Goal: Task Accomplishment & Management: Use online tool/utility

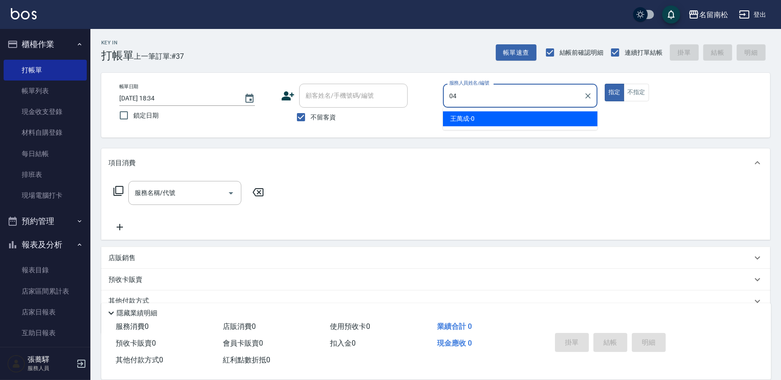
type input "[PERSON_NAME]04"
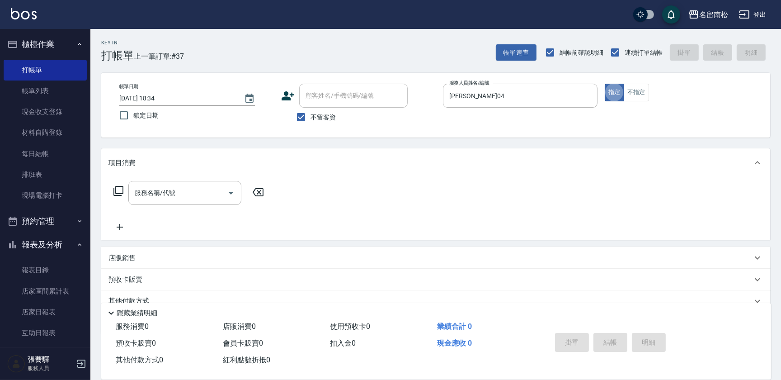
type button "true"
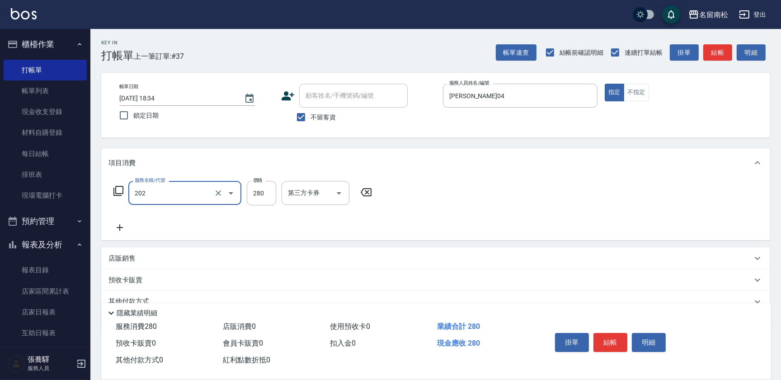
type input "洗髮[280](202)"
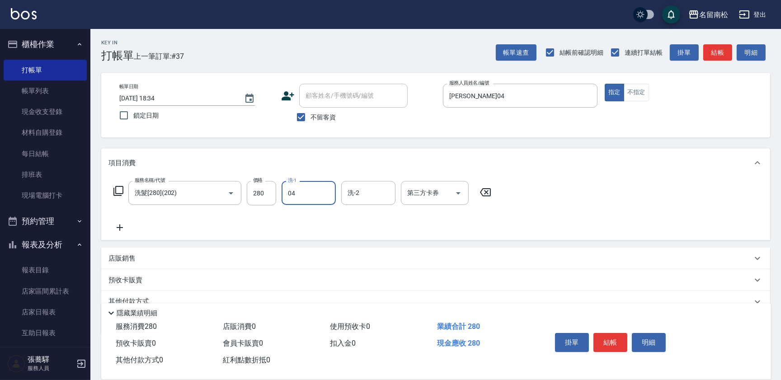
type input "[PERSON_NAME]04"
click at [616, 343] on button "結帳" at bounding box center [611, 342] width 34 height 19
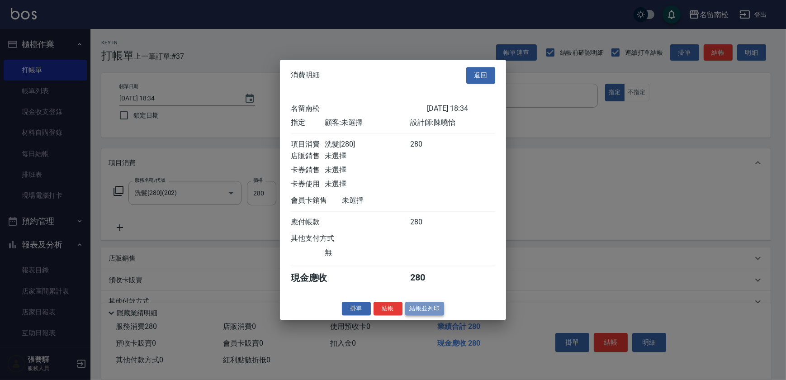
click at [421, 308] on button "結帳並列印" at bounding box center [424, 309] width 39 height 14
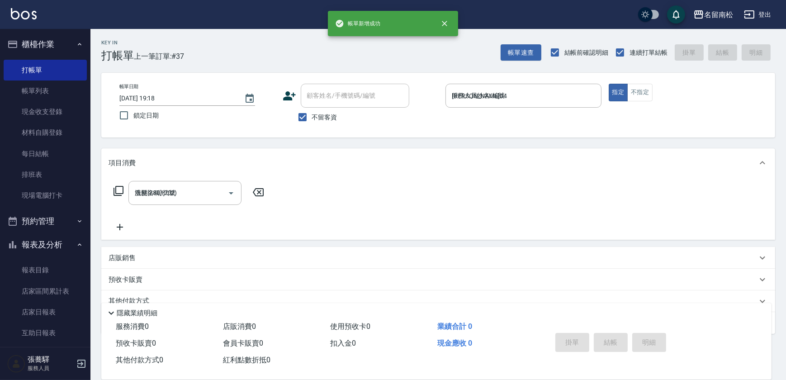
type input "[DATE] 19:18"
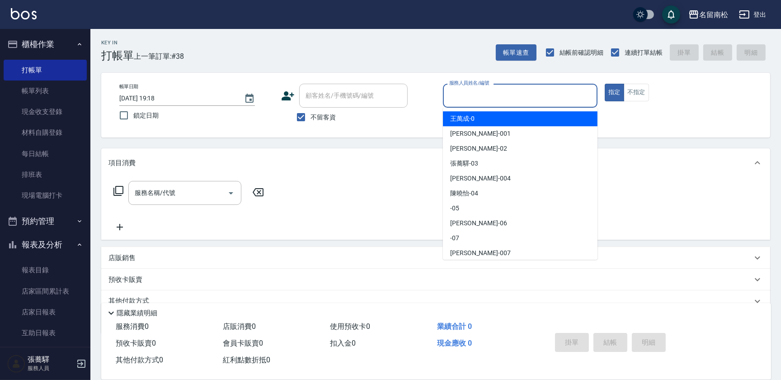
click at [549, 95] on input "服務人員姓名/編號" at bounding box center [520, 96] width 146 height 16
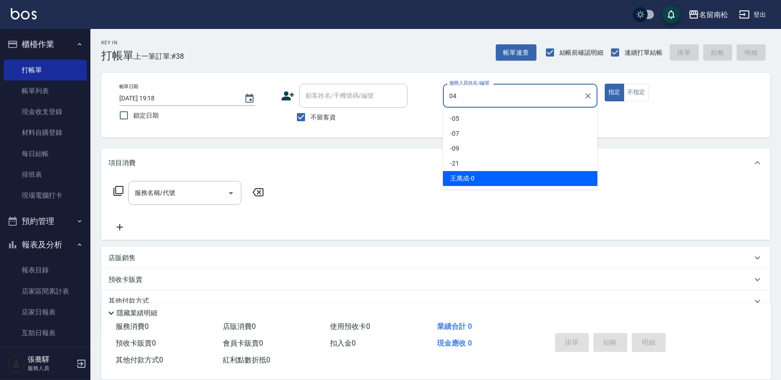
type input "[PERSON_NAME]04"
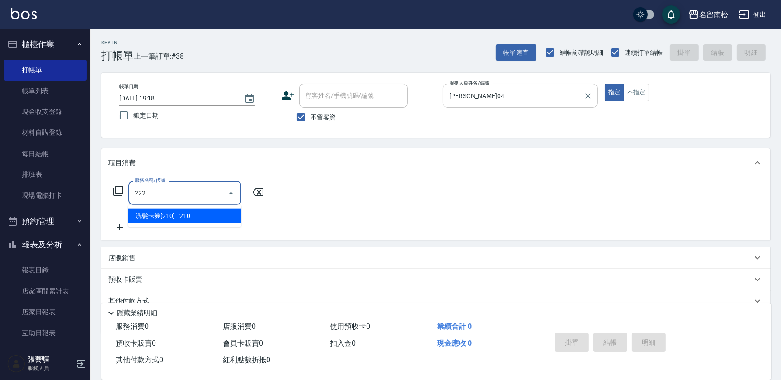
type input "洗髮卡券[210](222)"
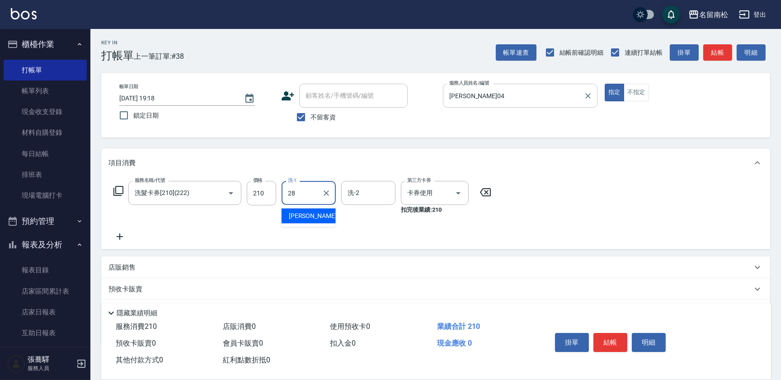
type input "[PERSON_NAME]-28"
click at [613, 341] on button "結帳" at bounding box center [611, 342] width 34 height 19
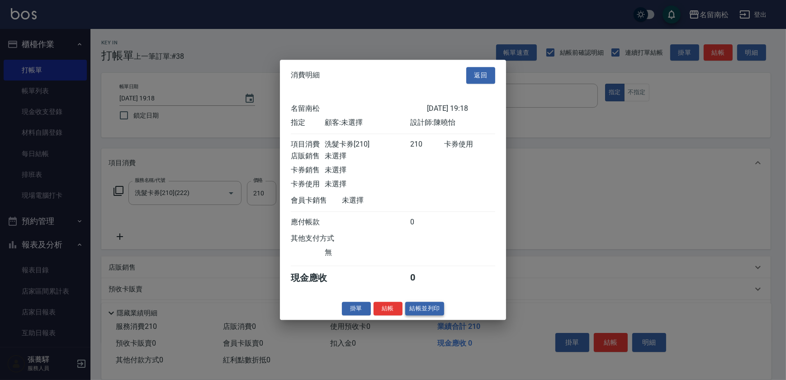
click at [425, 310] on button "結帳並列印" at bounding box center [424, 309] width 39 height 14
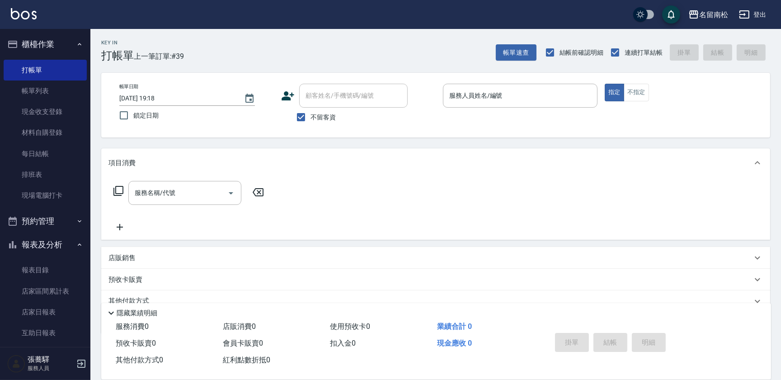
scroll to position [123, 0]
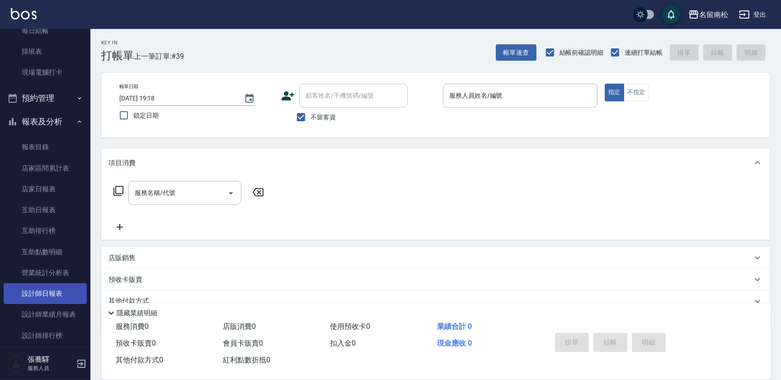
click at [47, 294] on link "設計師日報表" at bounding box center [45, 293] width 83 height 21
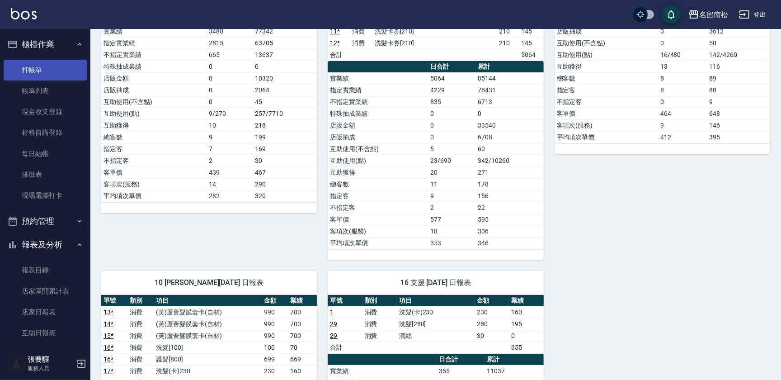
scroll to position [205, 0]
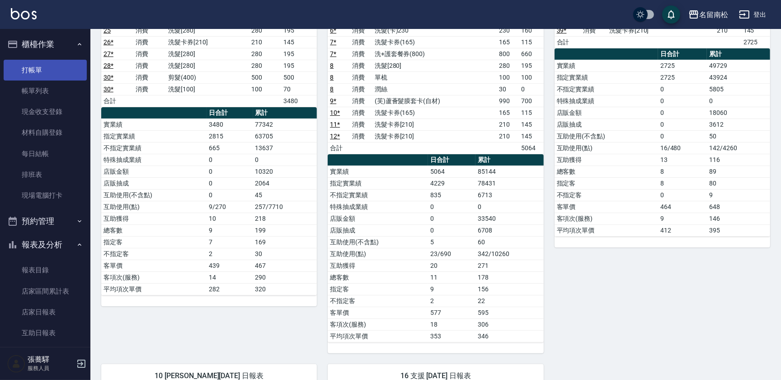
click at [35, 74] on link "打帳單" at bounding box center [45, 70] width 83 height 21
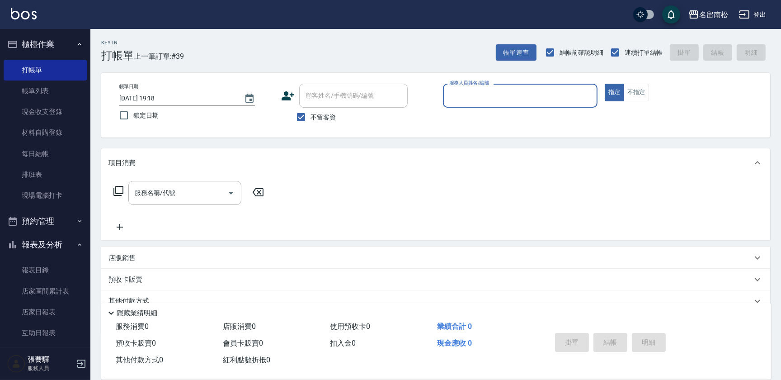
click at [547, 94] on input "服務人員姓名/編號" at bounding box center [520, 96] width 146 height 16
type input "[PERSON_NAME]04"
type button "true"
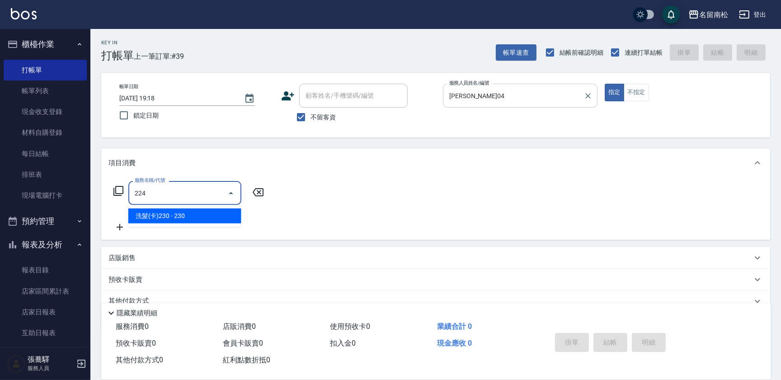
type input "洗髮(卡)230(224)"
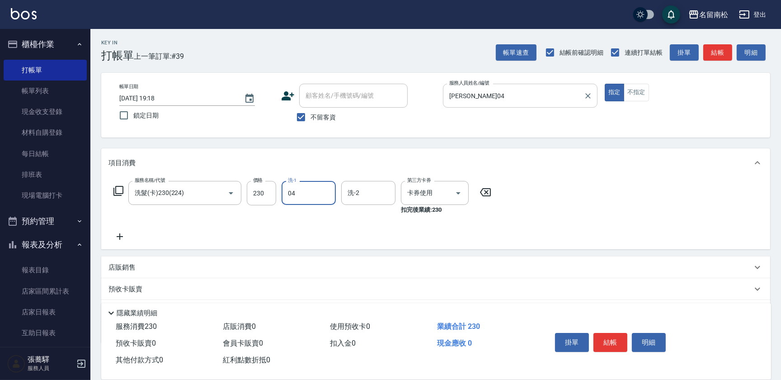
type input "[PERSON_NAME]04"
click at [614, 334] on button "結帳" at bounding box center [611, 342] width 34 height 19
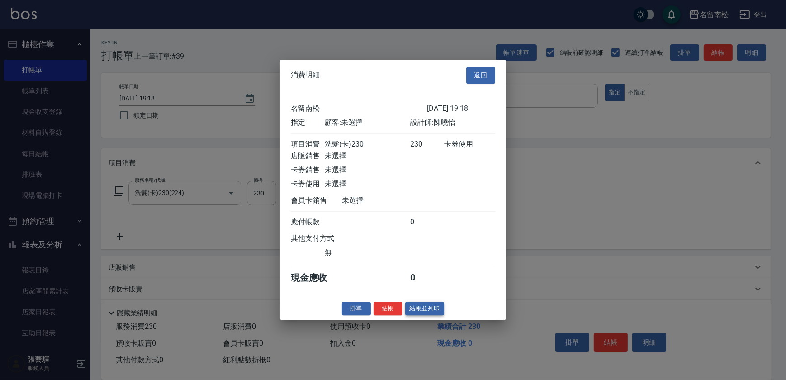
click at [432, 314] on button "結帳並列印" at bounding box center [424, 309] width 39 height 14
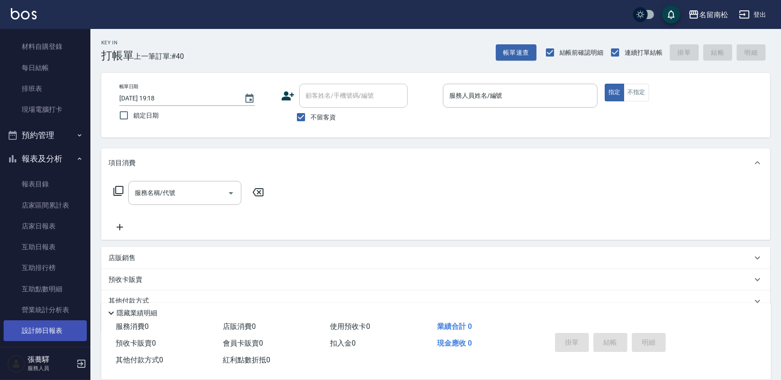
scroll to position [123, 0]
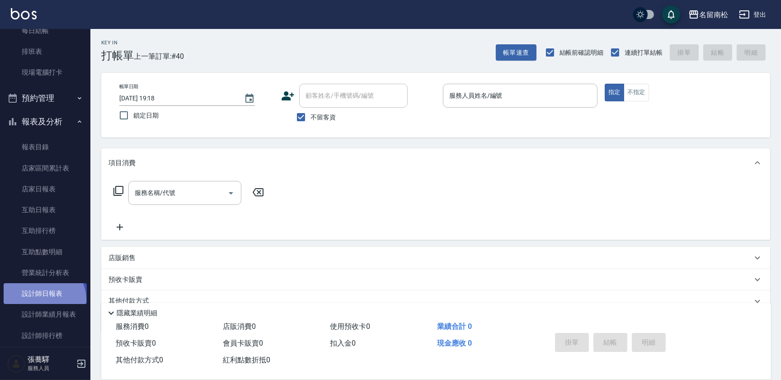
click at [43, 299] on link "設計師日報表" at bounding box center [45, 293] width 83 height 21
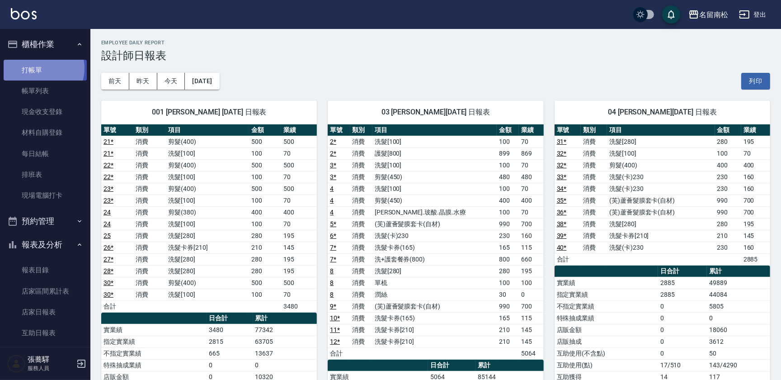
click at [38, 68] on link "打帳單" at bounding box center [45, 70] width 83 height 21
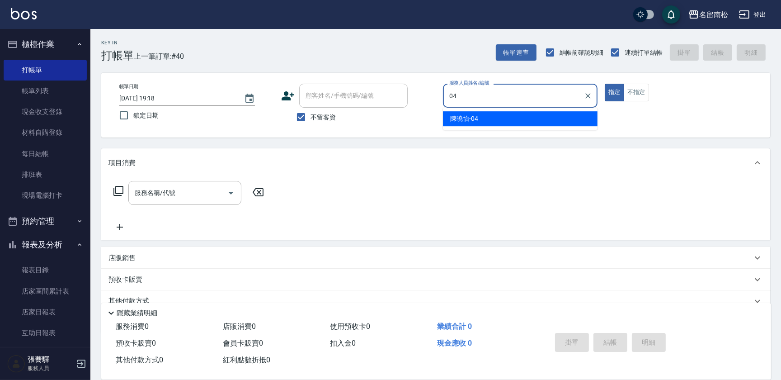
type input "[PERSON_NAME]04"
type button "true"
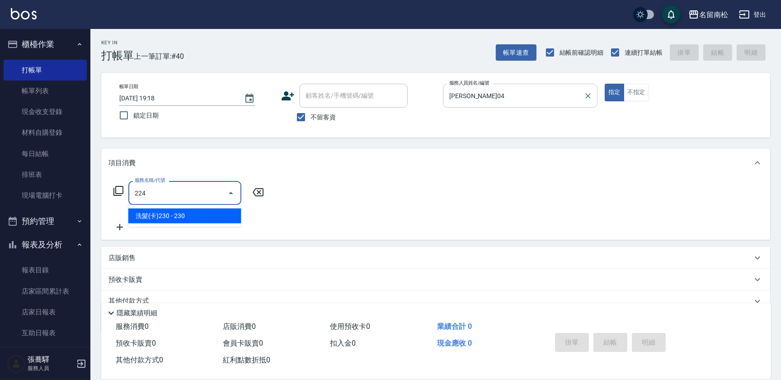
type input "洗髮(卡)230(224)"
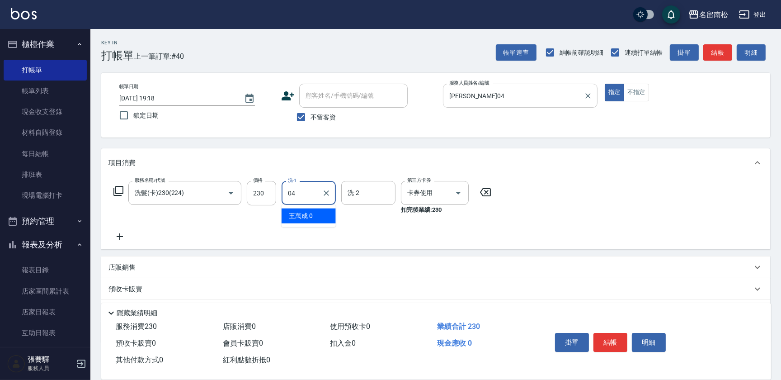
type input "[PERSON_NAME]04"
click at [611, 337] on button "結帳" at bounding box center [611, 342] width 34 height 19
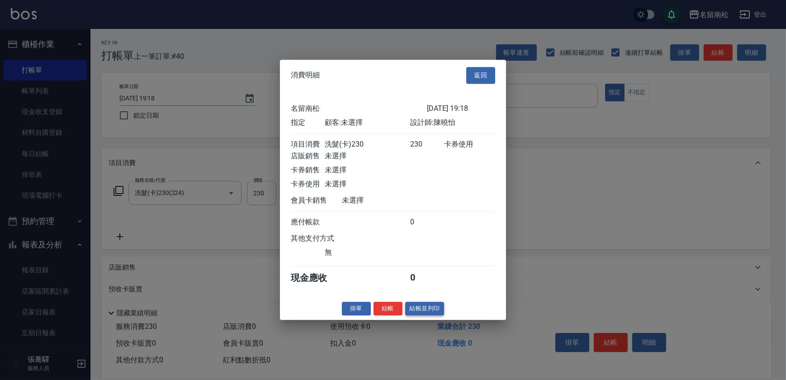
click at [434, 313] on button "結帳並列印" at bounding box center [424, 309] width 39 height 14
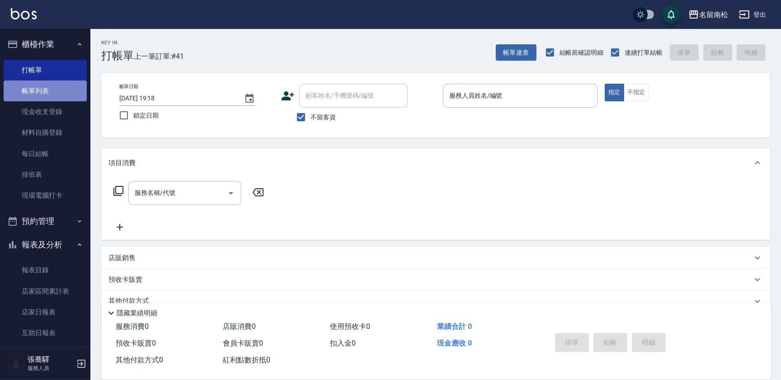
click at [52, 95] on link "帳單列表" at bounding box center [45, 90] width 83 height 21
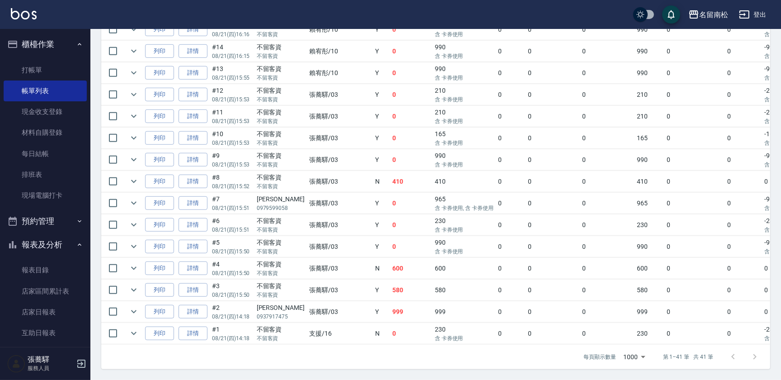
scroll to position [487, 0]
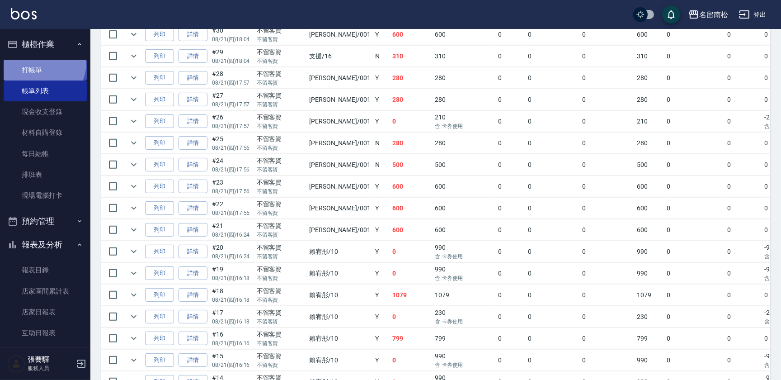
click at [38, 62] on link "打帳單" at bounding box center [45, 70] width 83 height 21
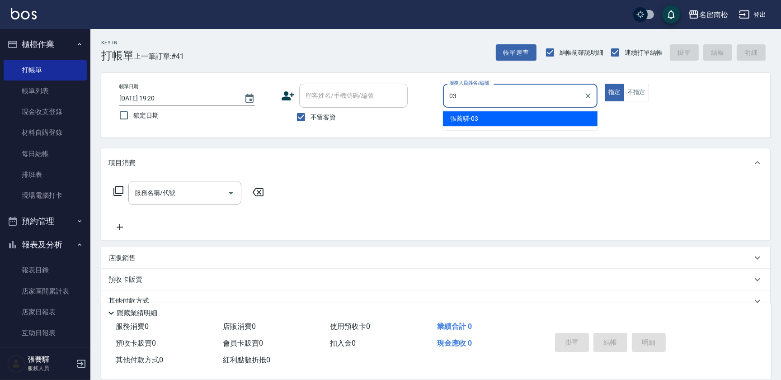
type input "[PERSON_NAME]-03"
type button "true"
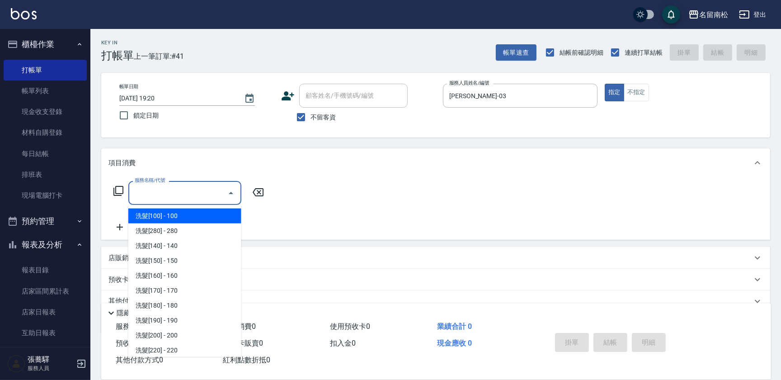
click at [159, 194] on input "服務名稱/代號" at bounding box center [177, 193] width 91 height 16
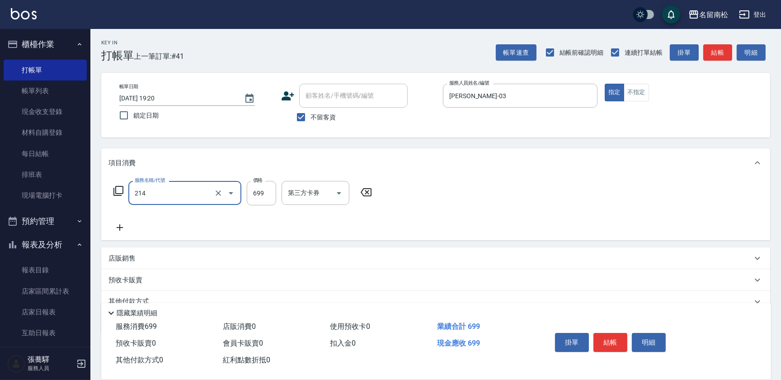
type input "滾珠洗髪699(214)"
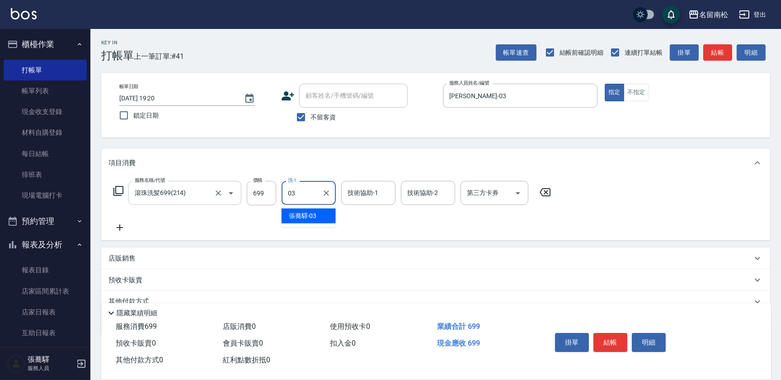
type input "[PERSON_NAME]-03"
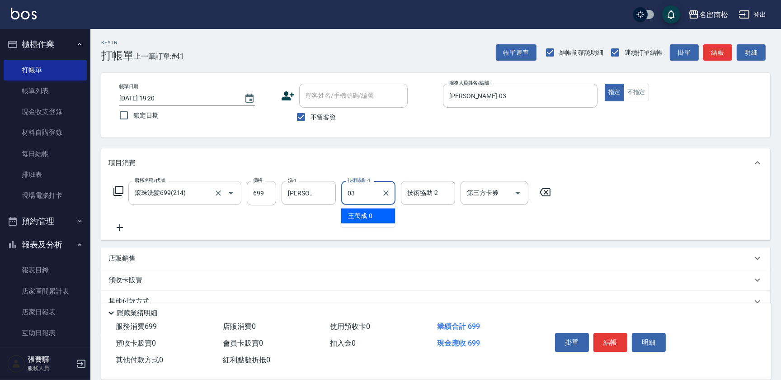
type input "[PERSON_NAME]-03"
drag, startPoint x: 119, startPoint y: 231, endPoint x: 120, endPoint y: 215, distance: 15.8
click at [119, 230] on icon at bounding box center [119, 227] width 23 height 11
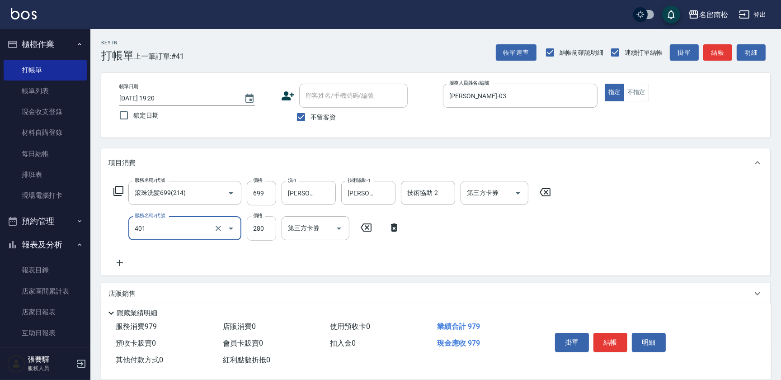
type input "剪髮(280)(401)"
click at [270, 237] on input "280" at bounding box center [261, 228] width 29 height 24
type input "80"
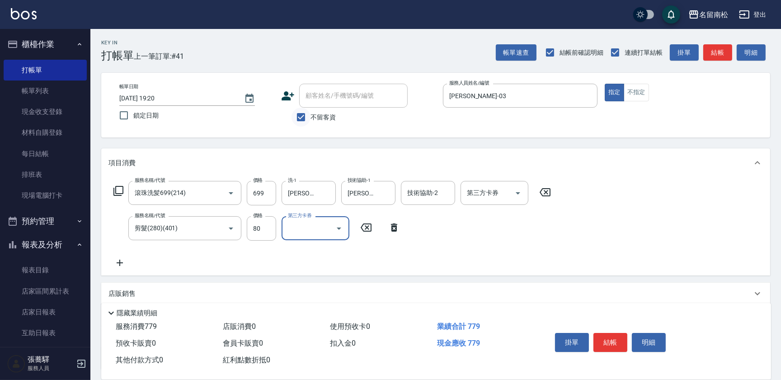
drag, startPoint x: 300, startPoint y: 118, endPoint x: 303, endPoint y: 113, distance: 5.9
click at [301, 117] on input "不留客資" at bounding box center [301, 117] width 19 height 19
checkbox input "false"
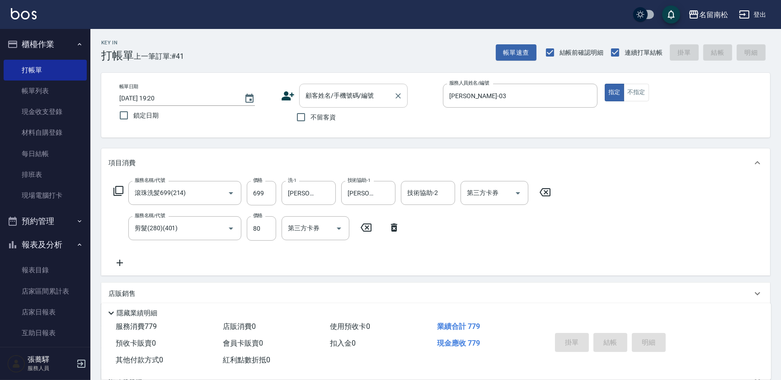
click at [312, 103] on input "顧客姓名/手機號碼/編號" at bounding box center [346, 96] width 87 height 16
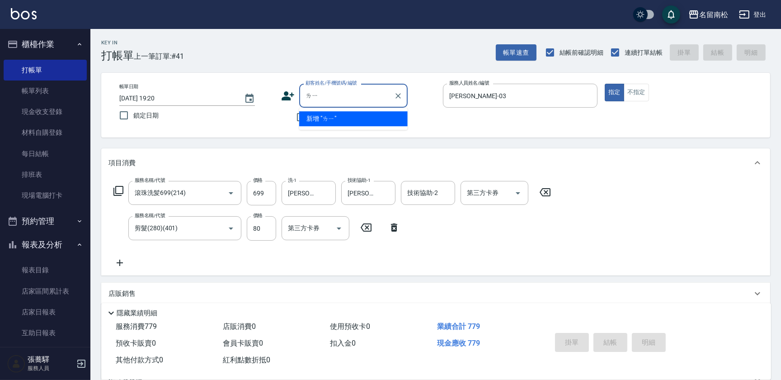
type input "[PERSON_NAME]"
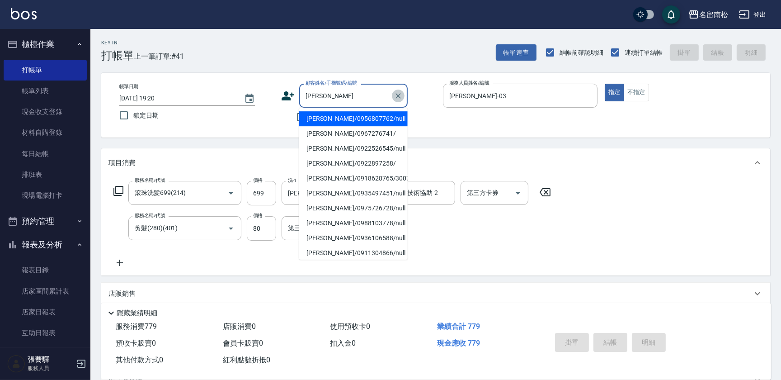
click at [396, 99] on icon "Clear" at bounding box center [398, 95] width 9 height 9
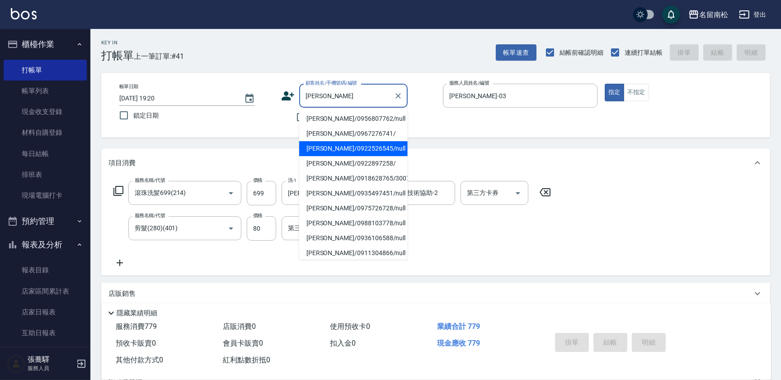
click at [344, 150] on li "[PERSON_NAME]/0922526545/null" at bounding box center [353, 148] width 108 height 15
type input "[PERSON_NAME]/0922526545/null"
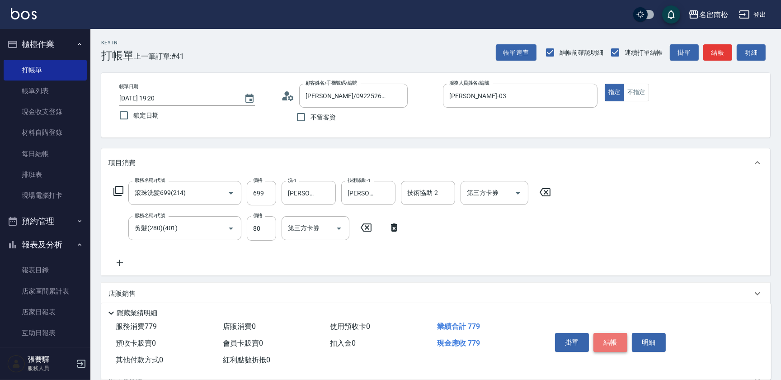
click at [609, 334] on button "結帳" at bounding box center [611, 342] width 34 height 19
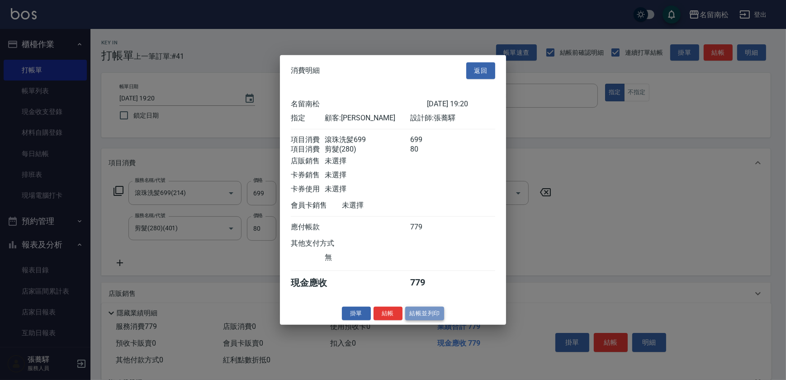
click at [442, 315] on button "結帳並列印" at bounding box center [424, 313] width 39 height 14
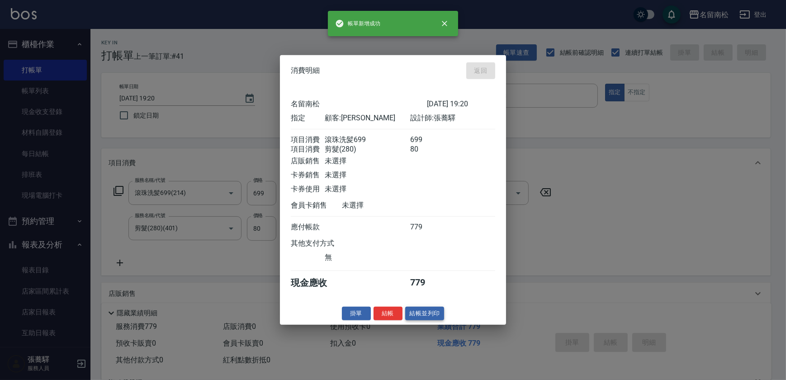
type input "[DATE] 19:21"
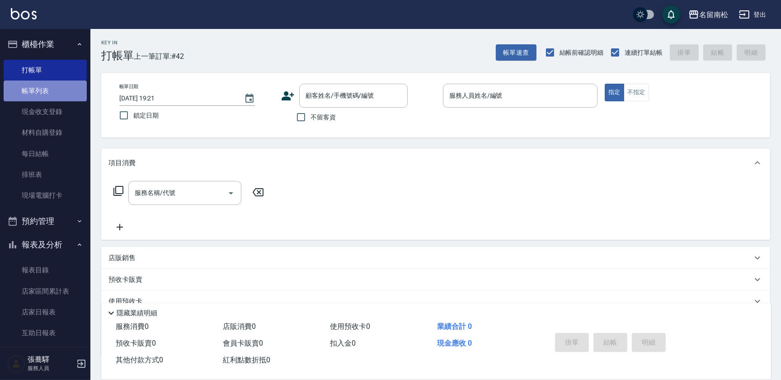
click at [68, 93] on link "帳單列表" at bounding box center [45, 90] width 83 height 21
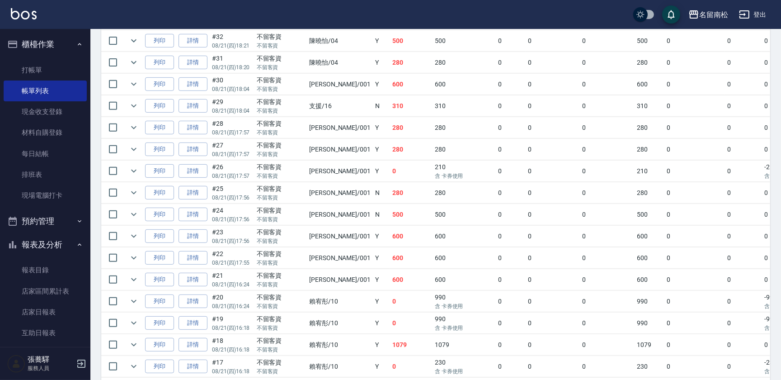
scroll to position [461, 0]
click at [166, 212] on button "列印" at bounding box center [159, 213] width 29 height 14
click at [62, 307] on link "店家日報表" at bounding box center [45, 312] width 83 height 21
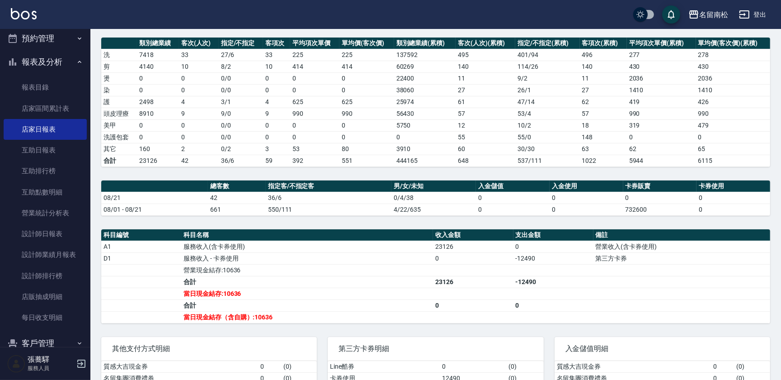
scroll to position [195, 0]
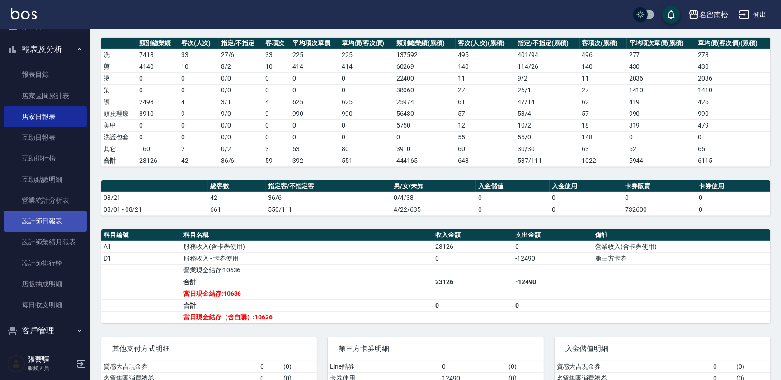
click at [70, 214] on link "設計師日報表" at bounding box center [45, 221] width 83 height 21
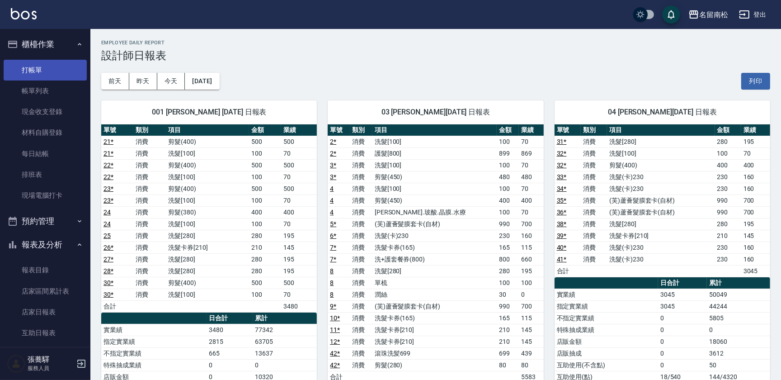
click at [59, 65] on link "打帳單" at bounding box center [45, 70] width 83 height 21
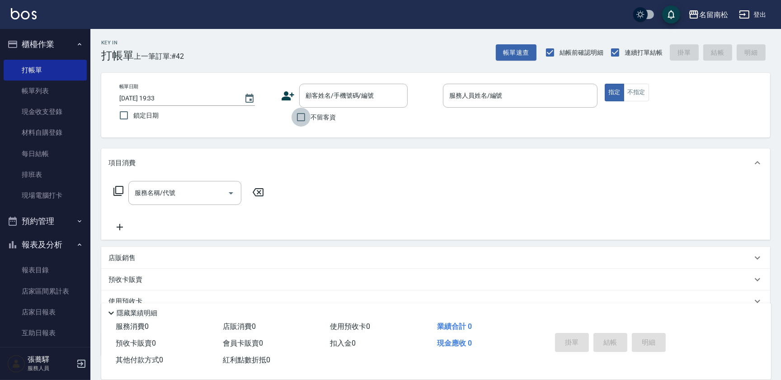
click at [302, 116] on input "不留客資" at bounding box center [301, 117] width 19 height 19
checkbox input "true"
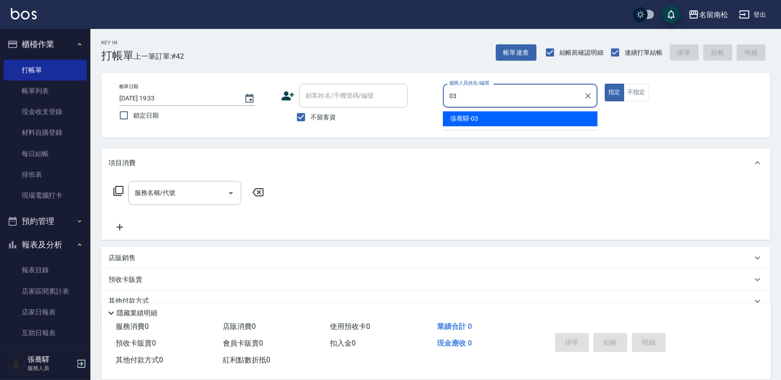
type input "[PERSON_NAME]-03"
type button "true"
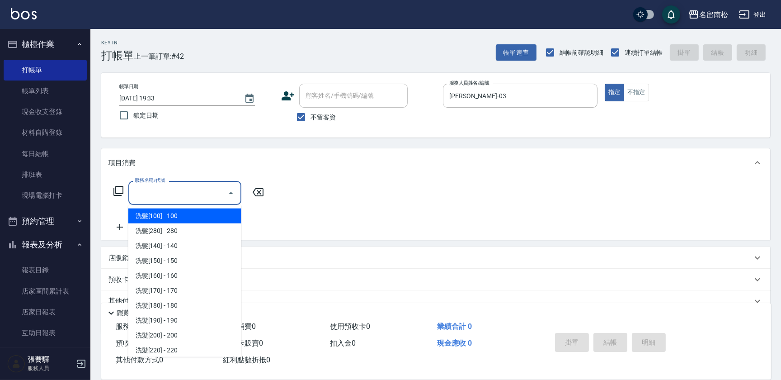
click at [178, 198] on input "服務名稱/代號" at bounding box center [177, 193] width 91 height 16
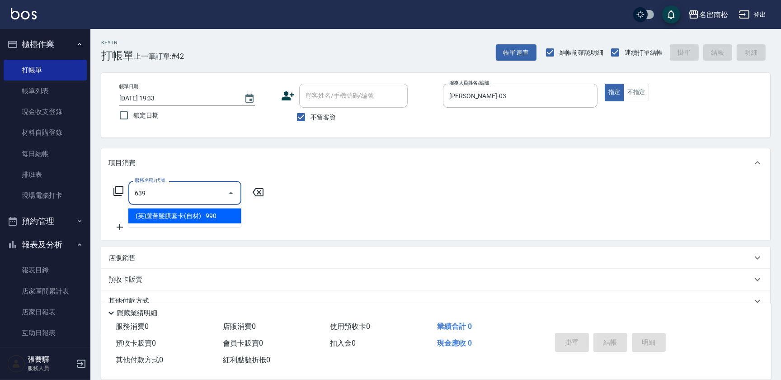
type input "(芙)蘆薈髮膜套卡(自材)(639)"
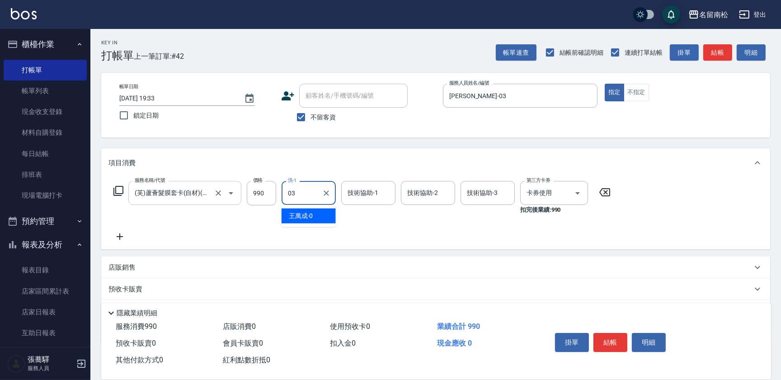
type input "[PERSON_NAME]-03"
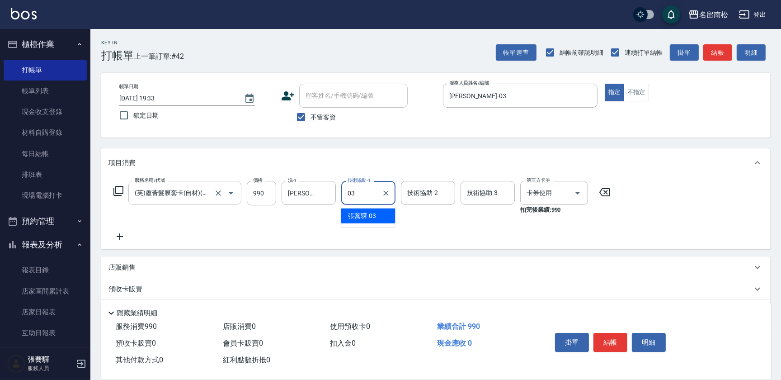
type input "[PERSON_NAME]-03"
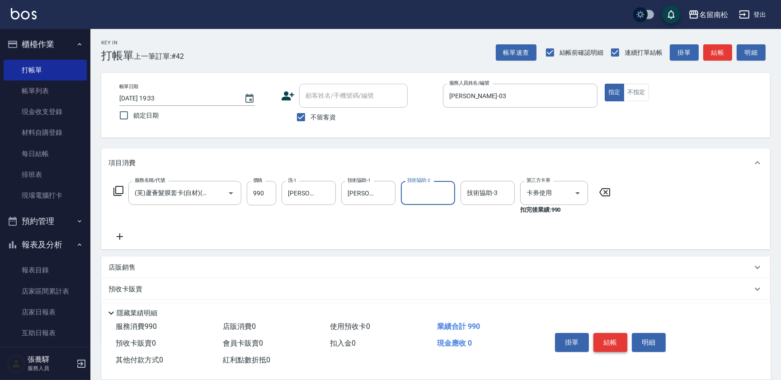
click at [609, 346] on button "結帳" at bounding box center [611, 342] width 34 height 19
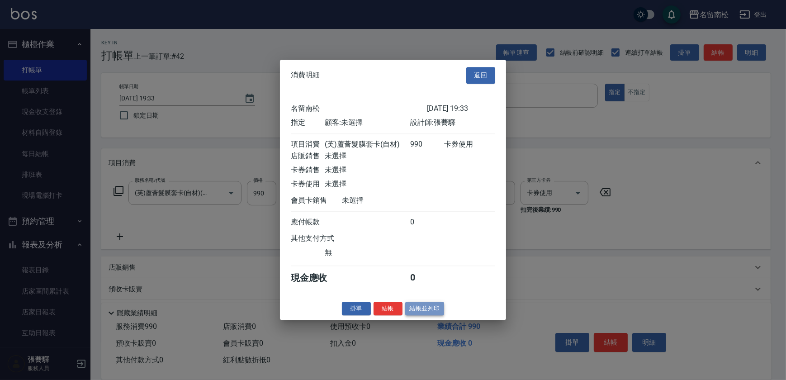
click at [415, 311] on button "結帳並列印" at bounding box center [424, 309] width 39 height 14
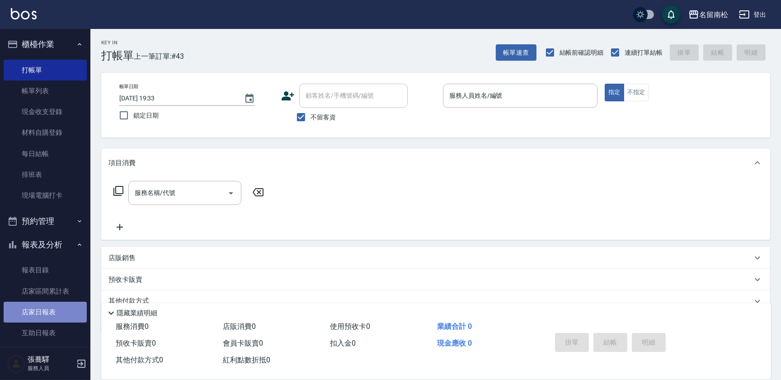
click at [54, 306] on link "店家日報表" at bounding box center [45, 312] width 83 height 21
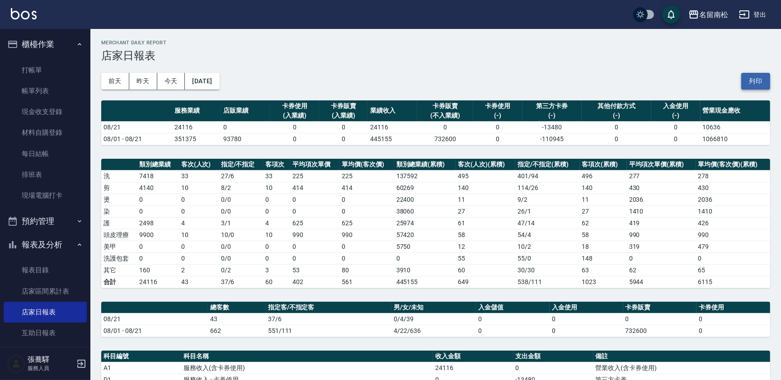
click at [755, 82] on button "列印" at bounding box center [755, 81] width 29 height 17
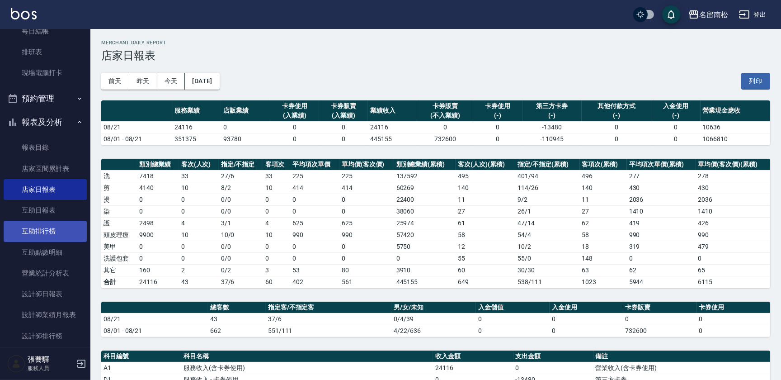
scroll to position [123, 0]
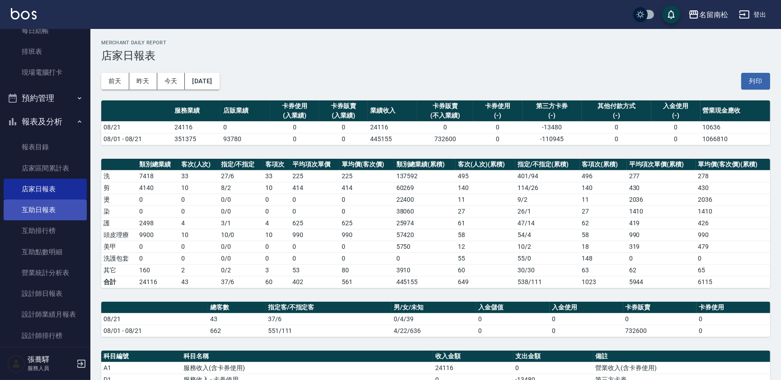
click at [58, 204] on link "互助日報表" at bounding box center [45, 209] width 83 height 21
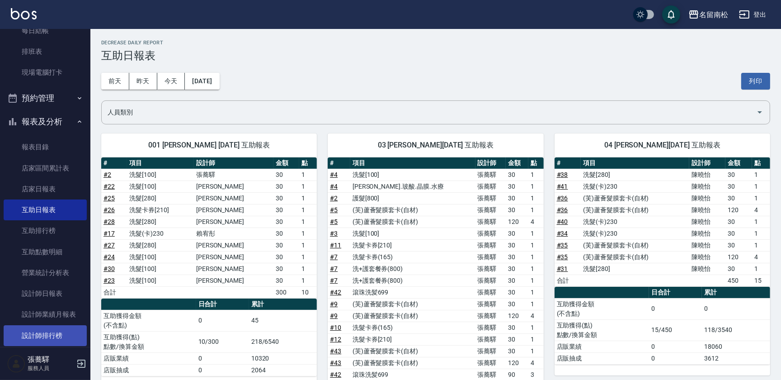
drag, startPoint x: 752, startPoint y: 83, endPoint x: 53, endPoint y: 337, distance: 743.9
click at [752, 83] on button "列印" at bounding box center [755, 81] width 29 height 17
drag, startPoint x: 711, startPoint y: 74, endPoint x: 728, endPoint y: 78, distance: 17.7
click at [721, 75] on div "[DATE] [DATE] [DATE] [DATE] 列印" at bounding box center [435, 81] width 669 height 38
click at [745, 84] on button "列印" at bounding box center [755, 81] width 29 height 17
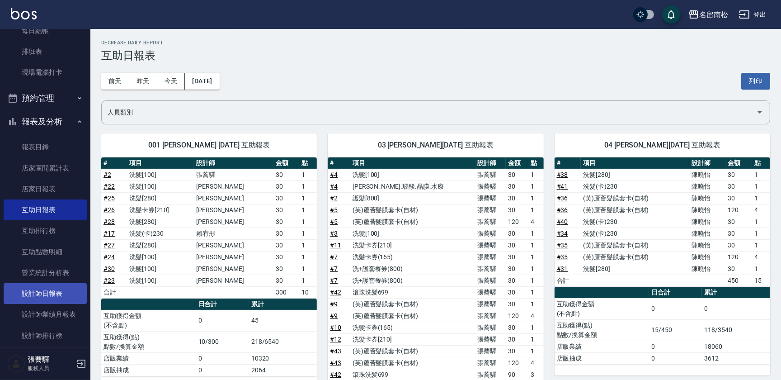
click at [57, 287] on link "設計師日報表" at bounding box center [45, 293] width 83 height 21
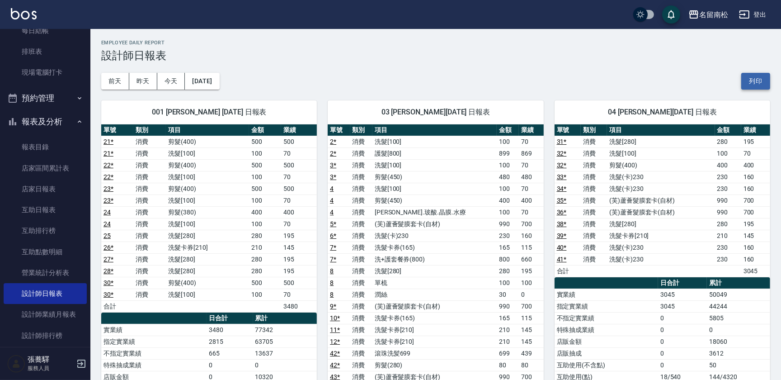
click at [741, 86] on div "[DATE] [DATE] [DATE] [DATE] 列印" at bounding box center [435, 81] width 669 height 38
click at [751, 81] on button "列印" at bounding box center [755, 81] width 29 height 17
drag, startPoint x: 755, startPoint y: 81, endPoint x: 62, endPoint y: 330, distance: 736.4
click at [755, 80] on button "列印" at bounding box center [755, 81] width 29 height 17
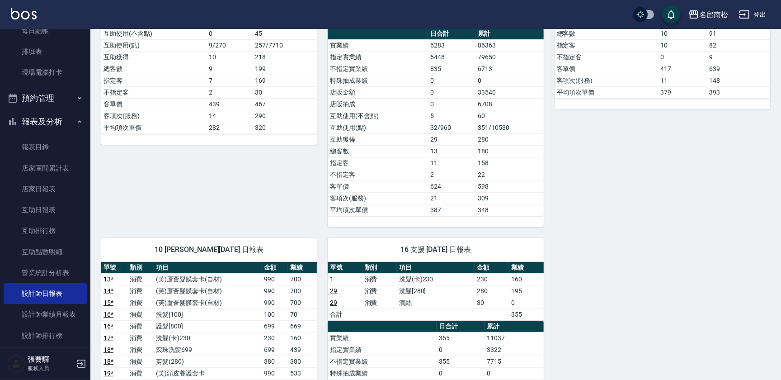
scroll to position [370, 0]
